Goal: Find specific page/section: Find specific page/section

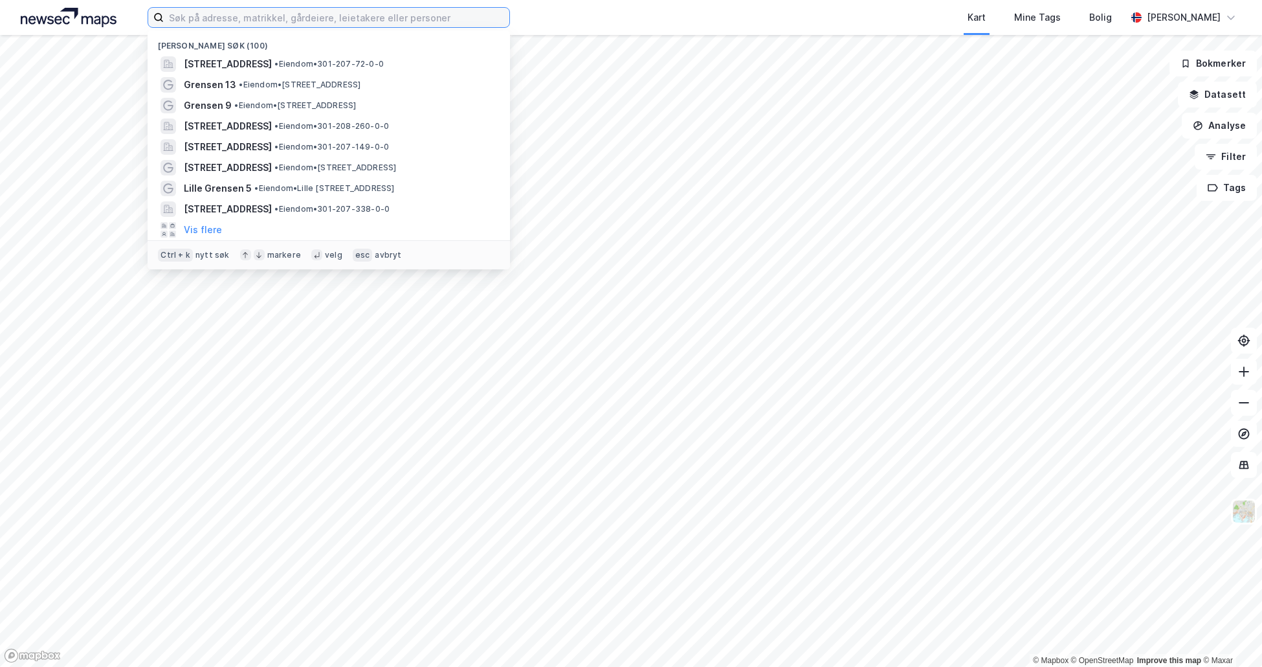
click at [356, 23] on input at bounding box center [337, 17] width 346 height 19
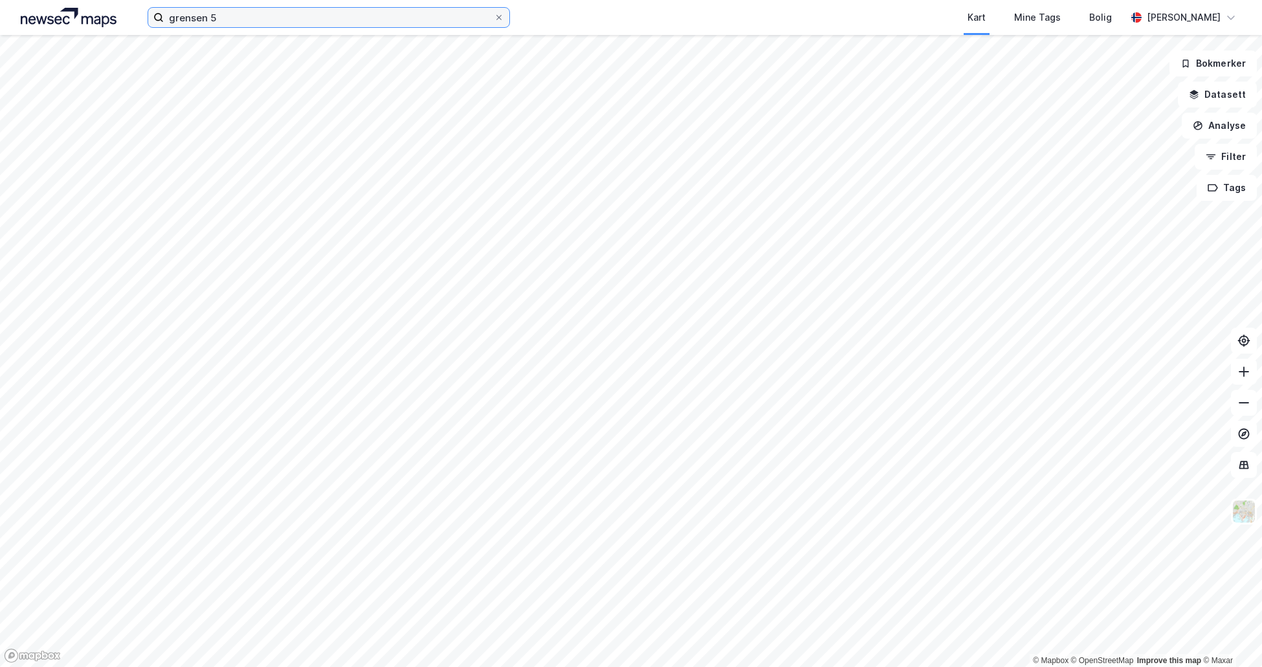
click at [262, 17] on input "grensen 5" at bounding box center [329, 17] width 330 height 19
type input "grensen 5"
click at [170, 19] on input "grensen 5" at bounding box center [329, 17] width 330 height 19
click at [245, 28] on div "grensen 5 Kart Mine Tags Bolig [PERSON_NAME]" at bounding box center [631, 17] width 1262 height 35
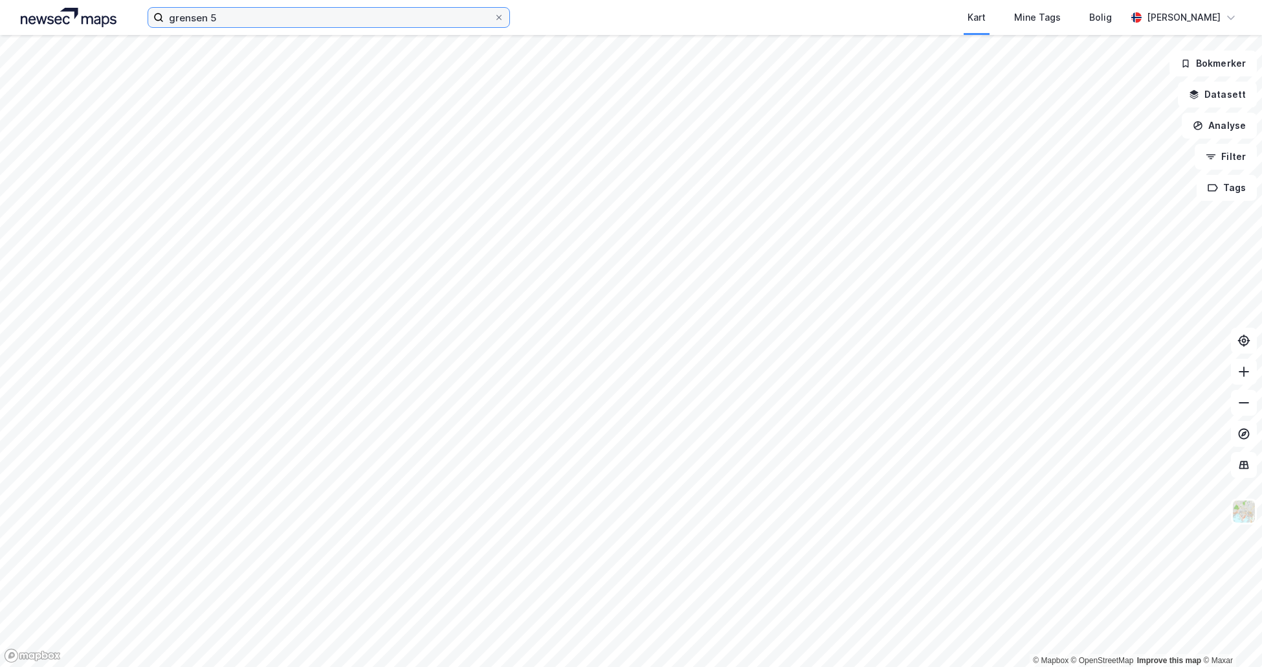
click at [263, 18] on input "grensen 5" at bounding box center [329, 17] width 330 height 19
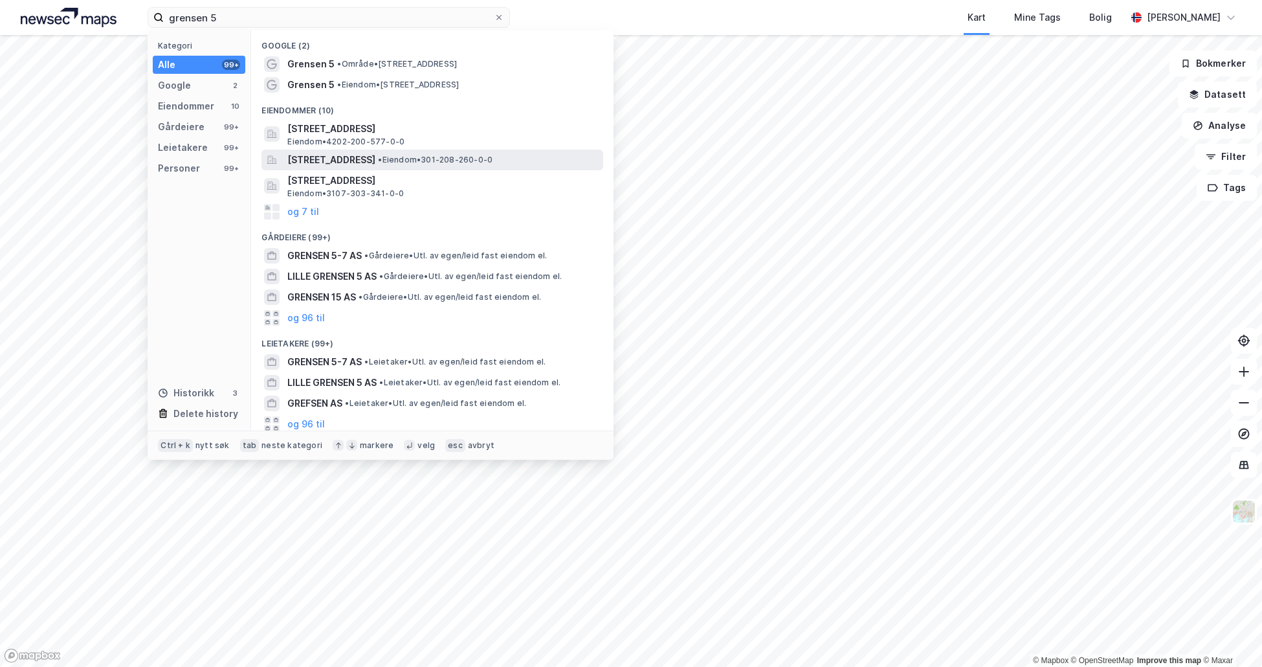
click at [493, 162] on span "• Eiendom • 301-208-260-0-0" at bounding box center [435, 160] width 115 height 10
